Goal: Task Accomplishment & Management: Manage account settings

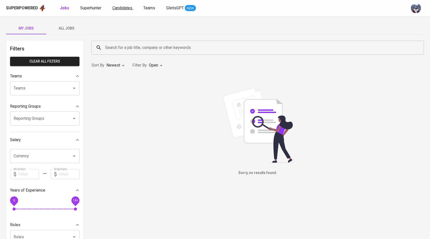
click at [121, 10] on link "Candidates" at bounding box center [122, 8] width 21 height 6
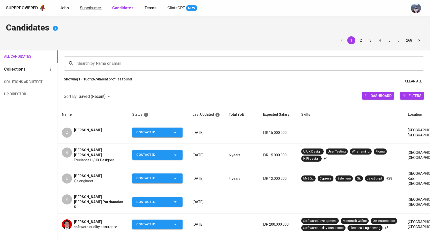
click at [90, 9] on span "Superhunter" at bounding box center [90, 8] width 21 height 5
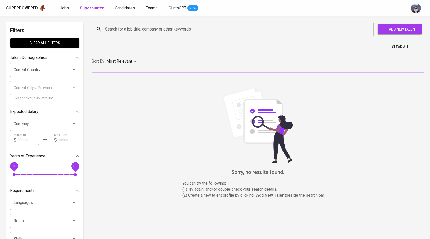
click at [113, 28] on input "Search for a job title, company or other keywords" at bounding box center [234, 29] width 260 height 10
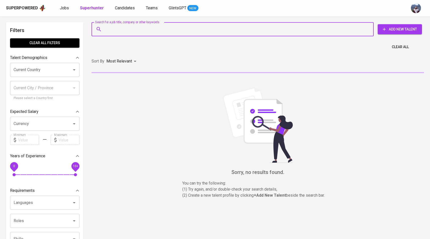
paste input "| [EMAIL_ADDRESS][DOMAIN_NAME]"
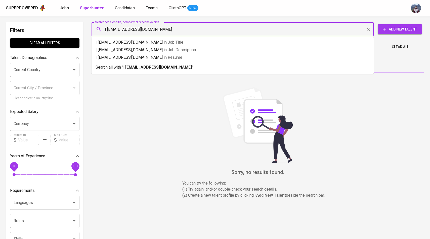
click at [107, 28] on input "| [EMAIL_ADDRESS][DOMAIN_NAME]" at bounding box center [234, 29] width 260 height 10
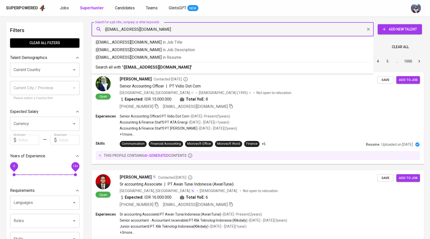
type input "[EMAIL_ADDRESS][DOMAIN_NAME]"
click at [173, 26] on input "[EMAIL_ADDRESS][DOMAIN_NAME]" at bounding box center [234, 29] width 260 height 10
click at [171, 27] on input "[EMAIL_ADDRESS][DOMAIN_NAME]" at bounding box center [234, 29] width 260 height 10
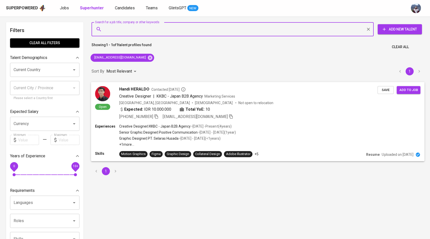
click at [99, 96] on img at bounding box center [102, 93] width 15 height 15
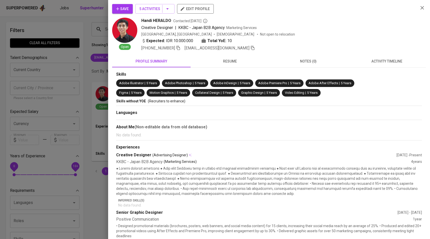
click at [378, 57] on button "activity timeline" at bounding box center [387, 61] width 79 height 12
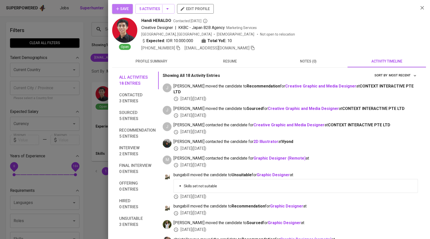
click at [125, 9] on span "Save" at bounding box center [122, 9] width 13 height 6
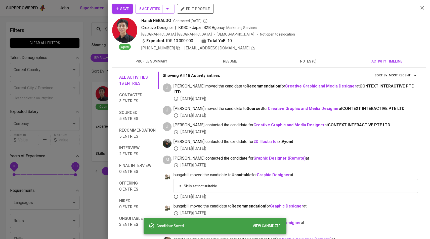
click at [77, 47] on div at bounding box center [215, 119] width 430 height 239
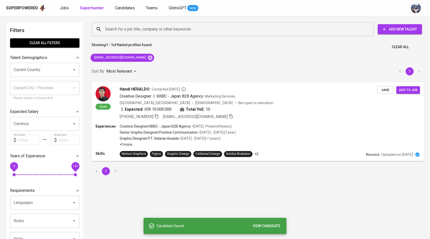
click at [128, 4] on div "Superpowered Jobs Superhunter Candidates Teams GlintsGPT NEW" at bounding box center [207, 8] width 402 height 8
click at [128, 7] on span "Candidates" at bounding box center [125, 8] width 20 height 5
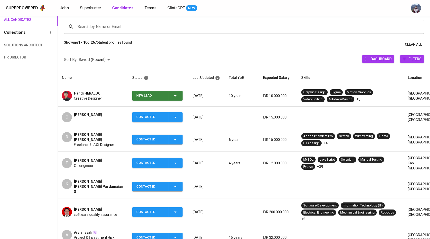
scroll to position [45, 0]
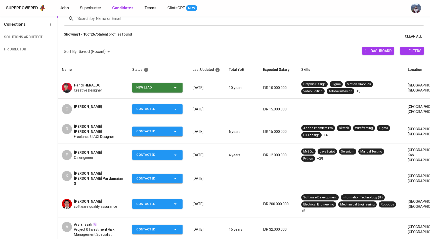
click at [178, 90] on span "New Lead" at bounding box center [157, 88] width 46 height 10
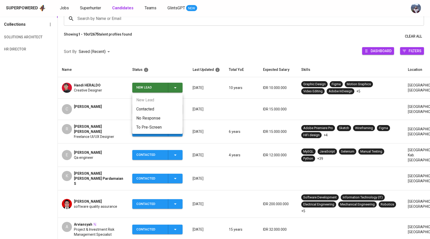
click at [165, 102] on ul "New Lead Contacted No Response To Pre-Screen" at bounding box center [157, 113] width 50 height 40
click at [165, 108] on li "Contacted" at bounding box center [157, 108] width 50 height 9
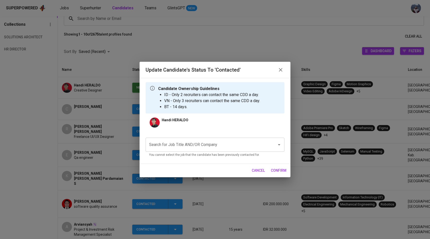
click at [179, 145] on input "Search for Job Title AND/OR Company" at bounding box center [208, 145] width 120 height 10
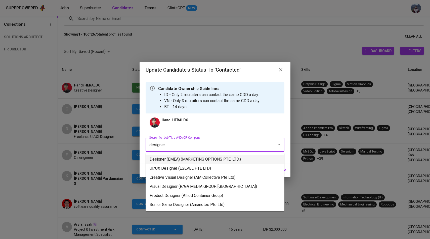
click at [189, 159] on li "Designer (EMEA) (MARKETING OPTIONS PTE. LTD.)" at bounding box center [215, 158] width 139 height 9
type input "designer"
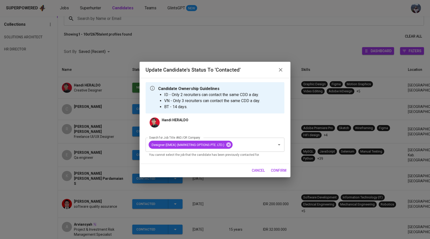
click at [284, 171] on span "confirm" at bounding box center [279, 170] width 16 height 6
